Goal: Communication & Community: Answer question/provide support

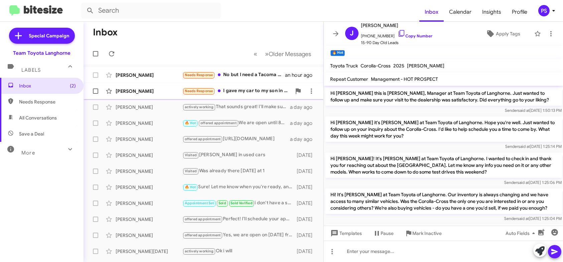
scroll to position [435, 0]
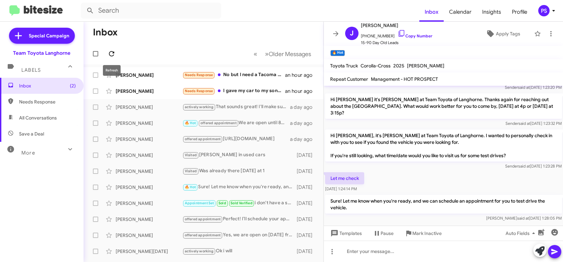
click at [111, 55] on icon at bounding box center [112, 54] width 8 height 8
click at [253, 101] on div "[PERSON_NAME] actively working That sounds great! I'll make sure we're ready fo…" at bounding box center [203, 107] width 229 height 13
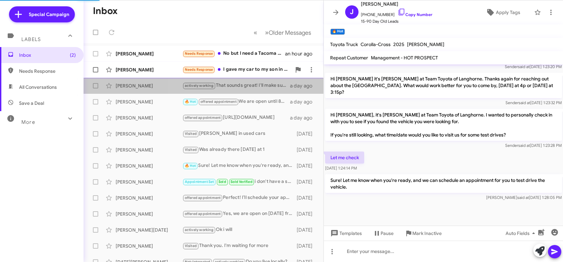
scroll to position [427, 0]
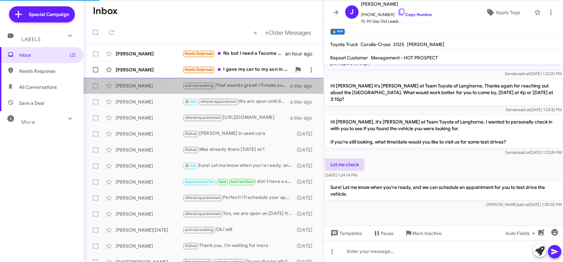
click at [253, 75] on div "[PERSON_NAME] Needs Response I gave my car to my son in [US_STATE] an hour ago" at bounding box center [203, 69] width 229 height 13
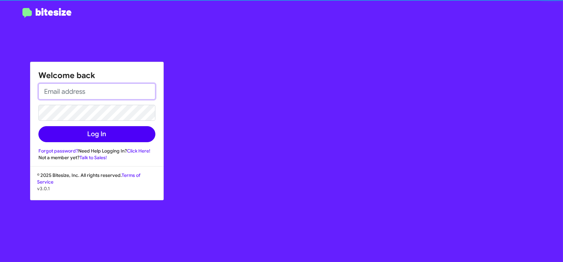
type input "[EMAIL_ADDRESS][DOMAIN_NAME]"
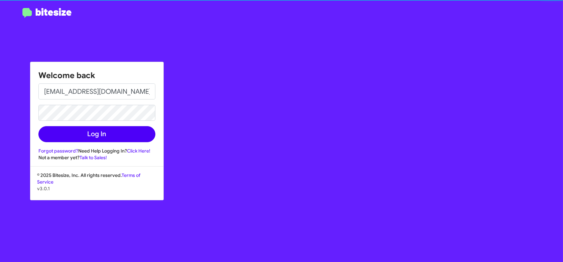
click at [117, 130] on button "Log In" at bounding box center [96, 134] width 117 height 16
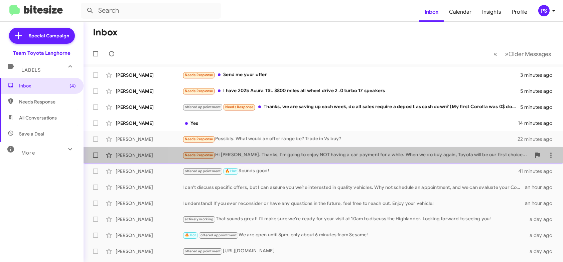
click at [354, 159] on div "Needs Response Hi [PERSON_NAME]. Thanks, I'm going to enjoy NOT having a car pa…" at bounding box center [356, 155] width 348 height 8
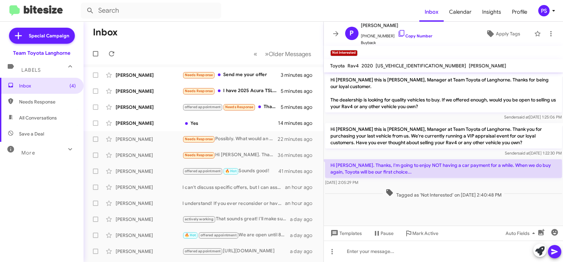
click at [333, 30] on icon at bounding box center [336, 34] width 8 height 8
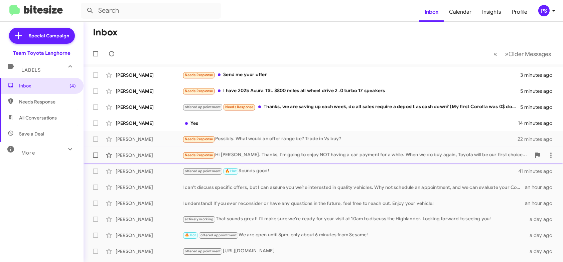
click at [314, 153] on div "Needs Response Hi [PERSON_NAME]. Thanks, I'm going to enjoy NOT having a car pa…" at bounding box center [356, 155] width 348 height 8
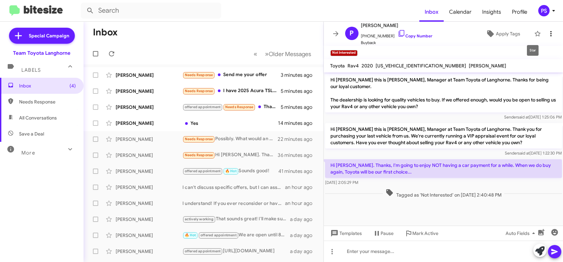
click at [547, 33] on icon at bounding box center [551, 34] width 8 height 8
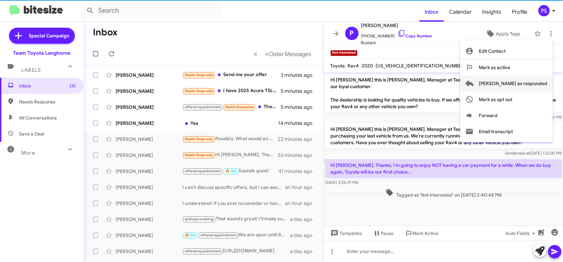
click at [534, 81] on span "[PERSON_NAME] as responded" at bounding box center [513, 83] width 68 height 16
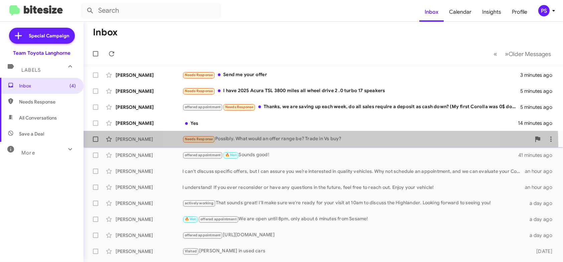
click at [317, 145] on div "[PERSON_NAME] Needs Response Possibly. What would an offer range be? Trade in V…" at bounding box center [323, 139] width 469 height 13
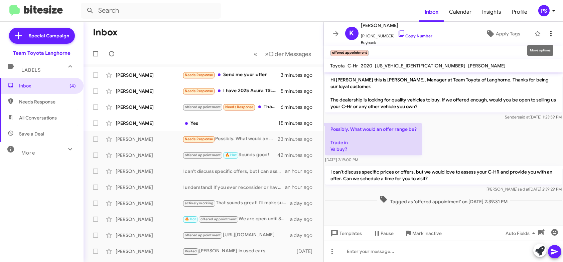
click at [549, 35] on icon at bounding box center [551, 34] width 8 height 8
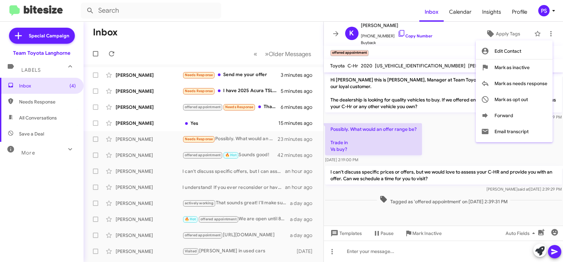
click at [335, 33] on div at bounding box center [281, 131] width 563 height 262
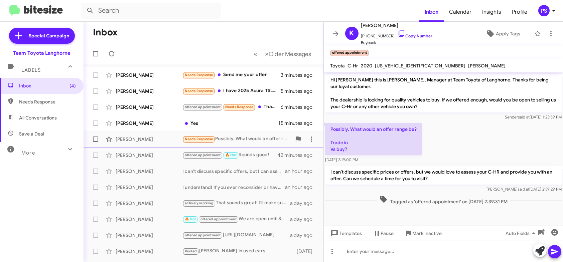
click at [259, 142] on div "Needs Response Possibly. What would an offer range be? Trade in Vs buy?" at bounding box center [236, 139] width 109 height 8
click at [253, 127] on div "[PERSON_NAME] Yes 15 minutes ago" at bounding box center [203, 123] width 229 height 13
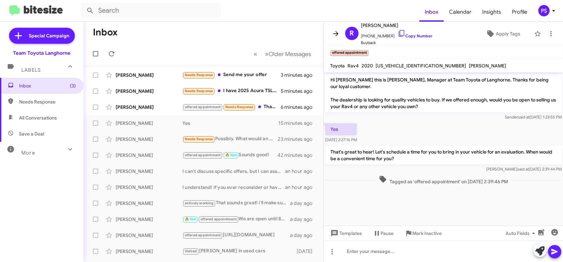
click at [336, 33] on icon at bounding box center [335, 33] width 5 height 5
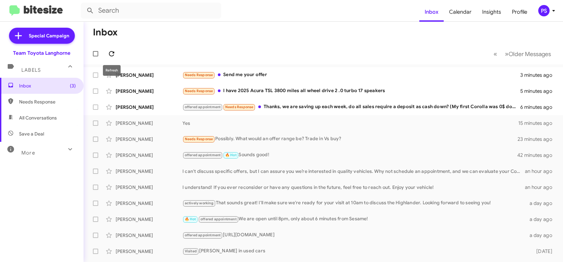
click at [111, 54] on icon at bounding box center [112, 54] width 8 height 8
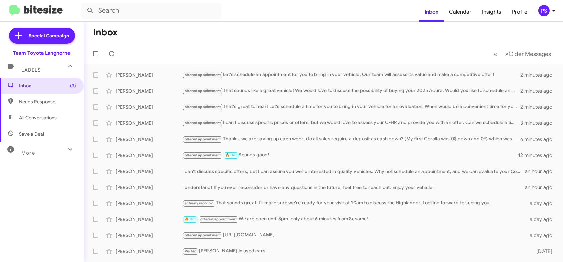
click at [49, 111] on span "All Conversations" at bounding box center [42, 118] width 84 height 16
type input "in:all-conversations"
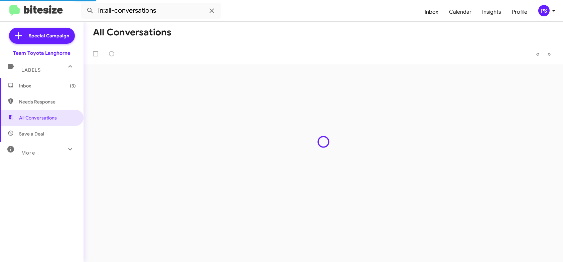
click at [49, 87] on span "Inbox (3)" at bounding box center [47, 85] width 57 height 7
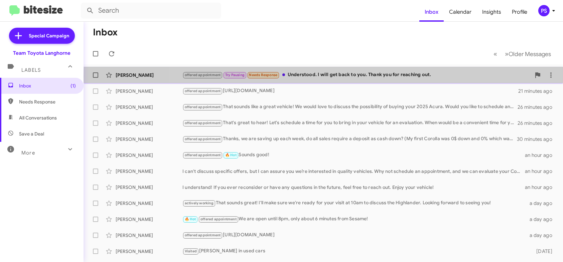
click at [384, 76] on div "offered appointment Try Pausing Needs Response Understood. I will get back to y…" at bounding box center [356, 75] width 348 height 8
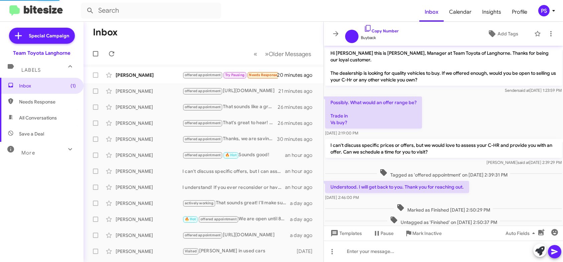
scroll to position [42, 0]
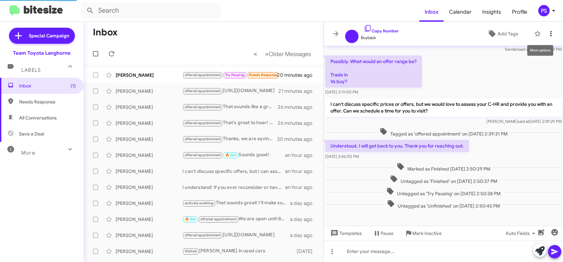
click at [549, 34] on icon at bounding box center [551, 34] width 8 height 8
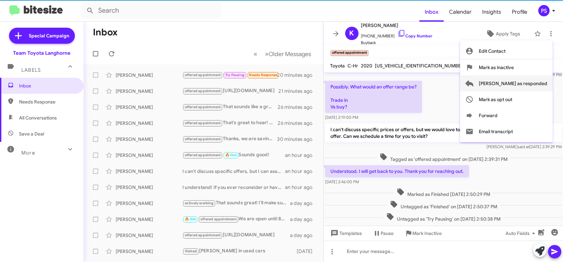
click at [538, 83] on span "[PERSON_NAME] as responded" at bounding box center [513, 83] width 68 height 16
